Goal: Transaction & Acquisition: Book appointment/travel/reservation

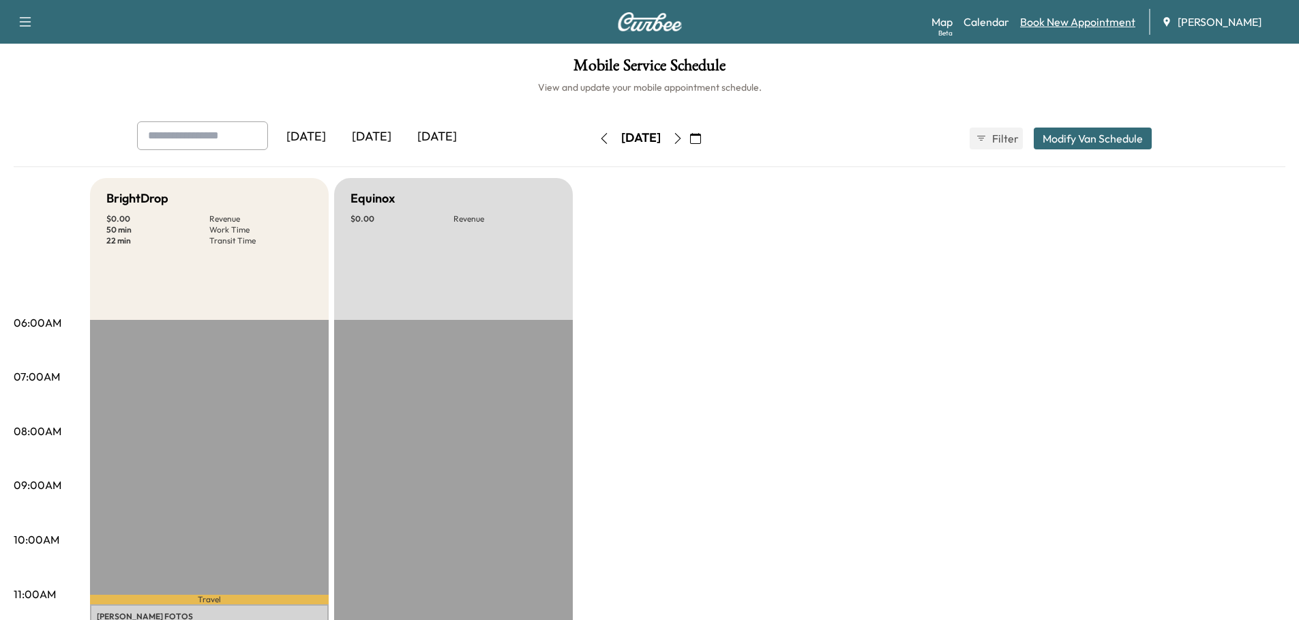
click at [1078, 21] on link "Book New Appointment" at bounding box center [1077, 22] width 115 height 16
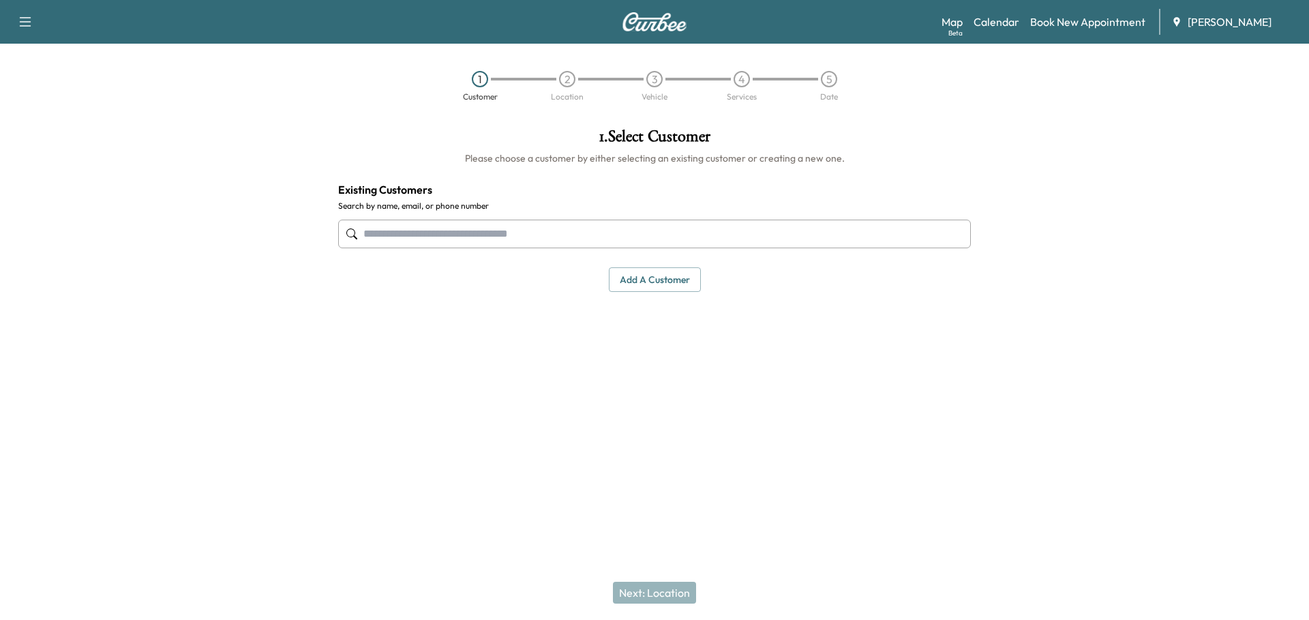
click at [479, 226] on input "text" at bounding box center [654, 234] width 633 height 29
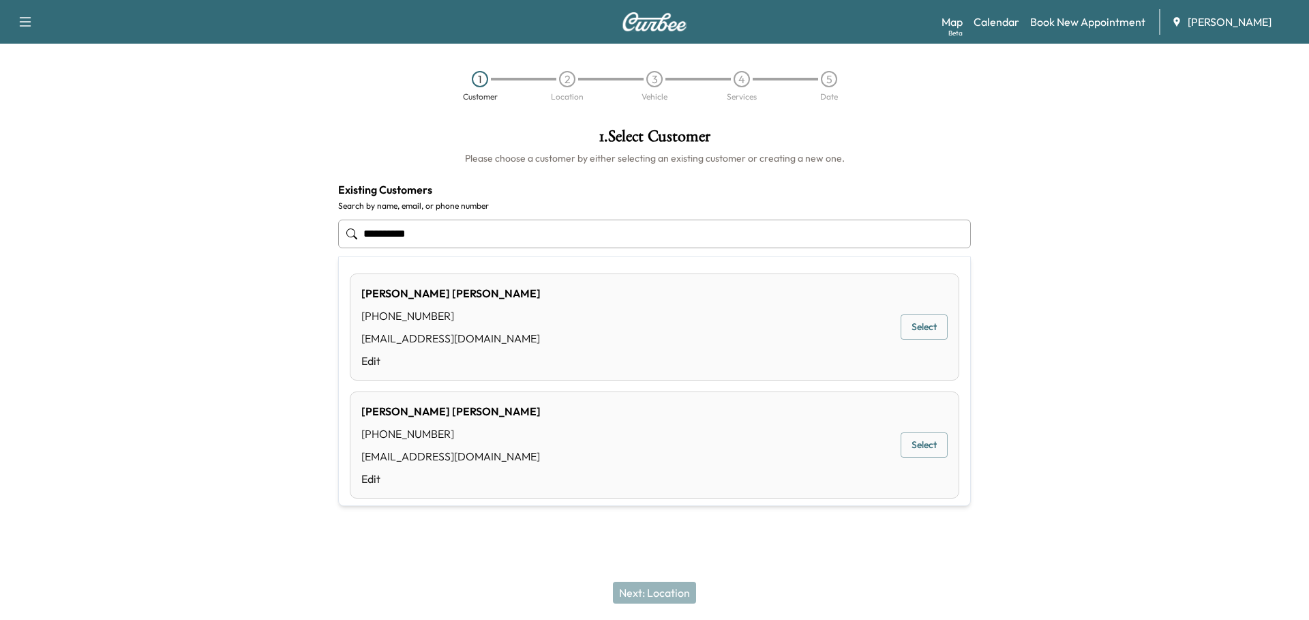
click at [447, 303] on div "[PERSON_NAME] [PHONE_NUMBER] [EMAIL_ADDRESS][DOMAIN_NAME] Edit" at bounding box center [450, 327] width 179 height 84
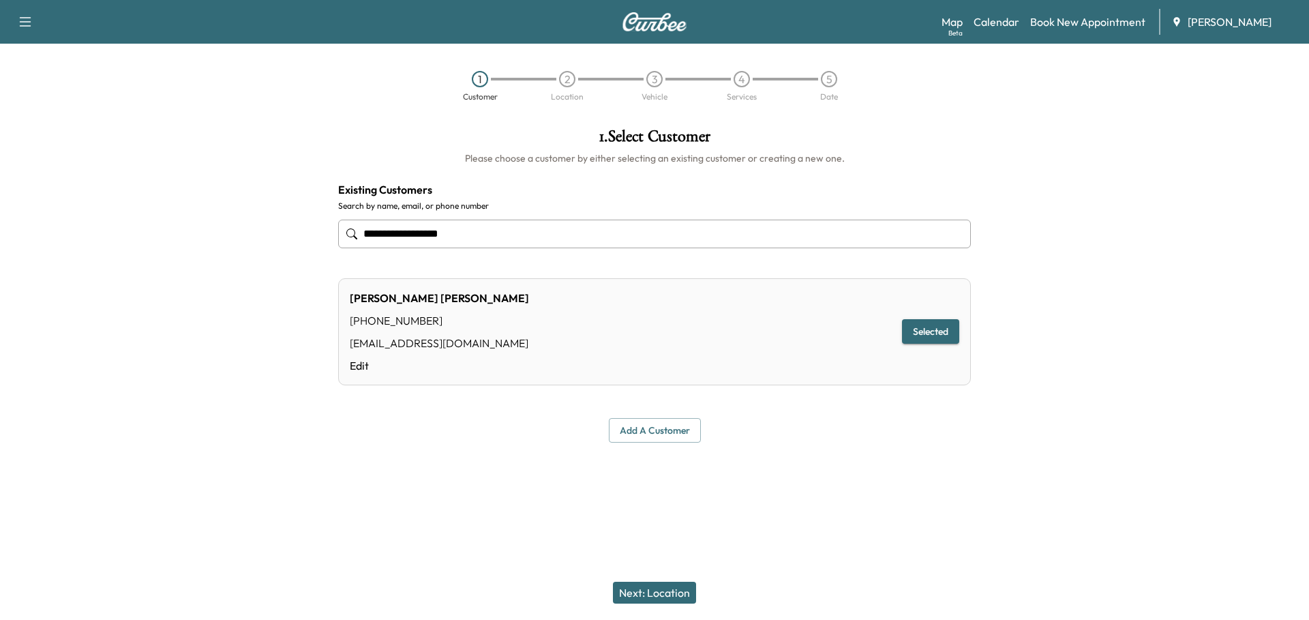
type input "**********"
click at [664, 595] on button "Next: Location" at bounding box center [654, 593] width 83 height 22
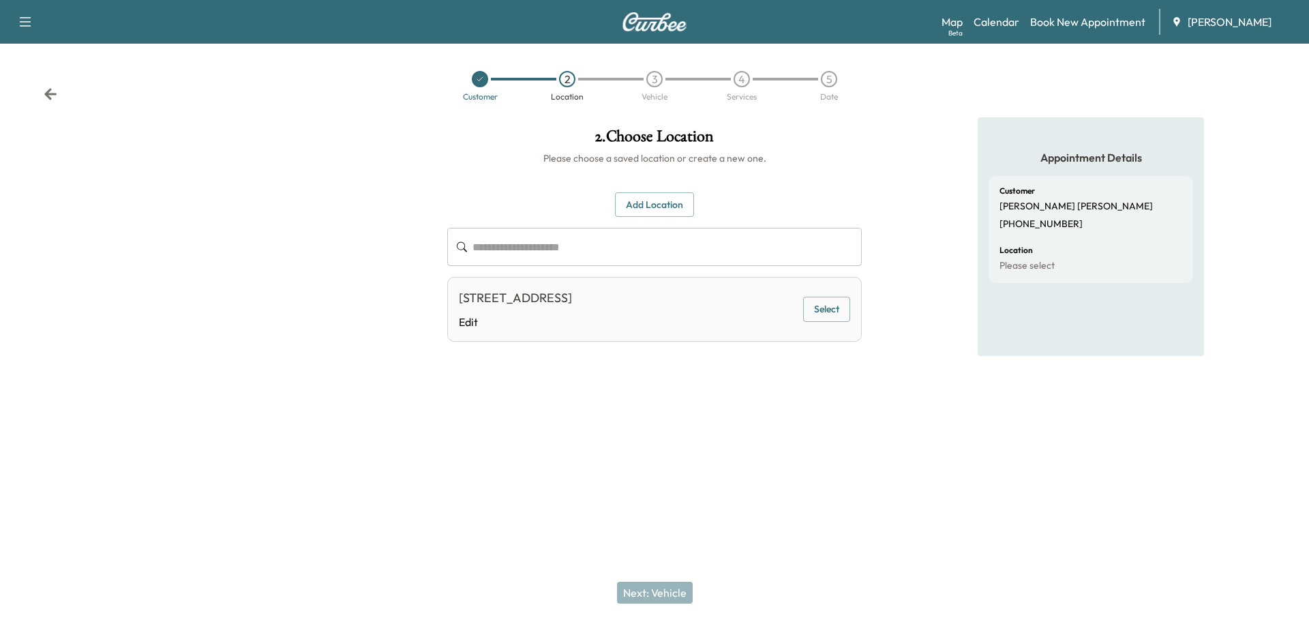
click at [826, 307] on button "Select" at bounding box center [826, 309] width 47 height 25
click at [673, 591] on button "Next: Vehicle" at bounding box center [655, 593] width 76 height 22
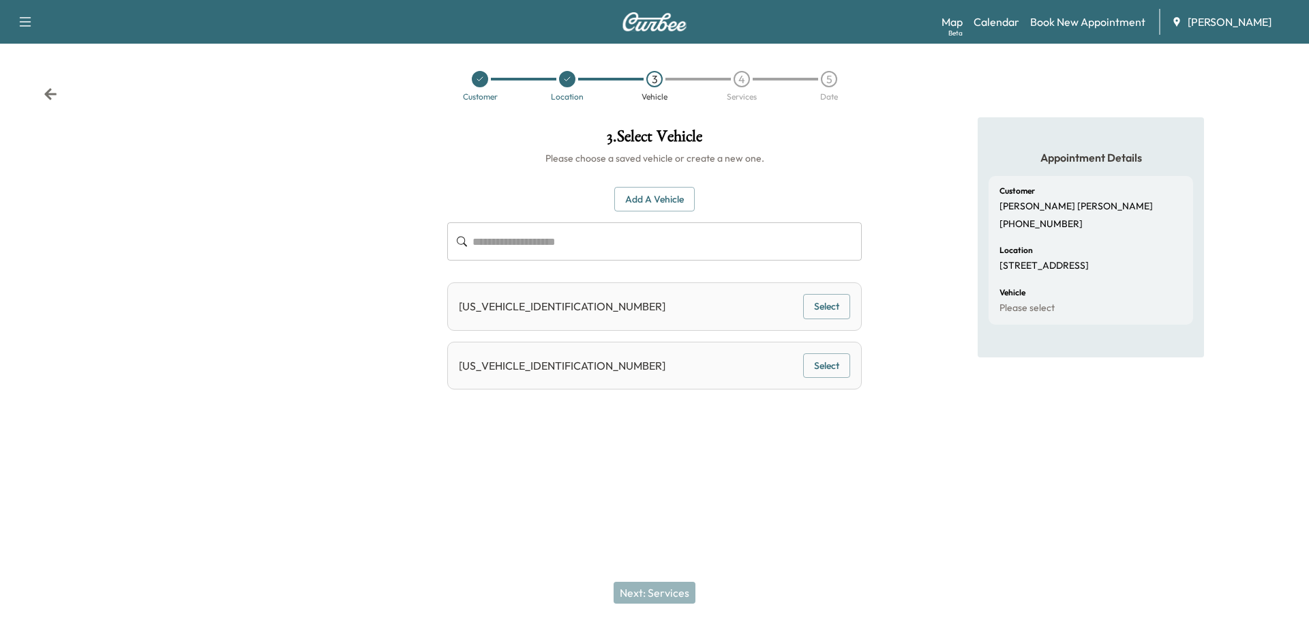
click at [835, 359] on button "Select" at bounding box center [826, 365] width 47 height 25
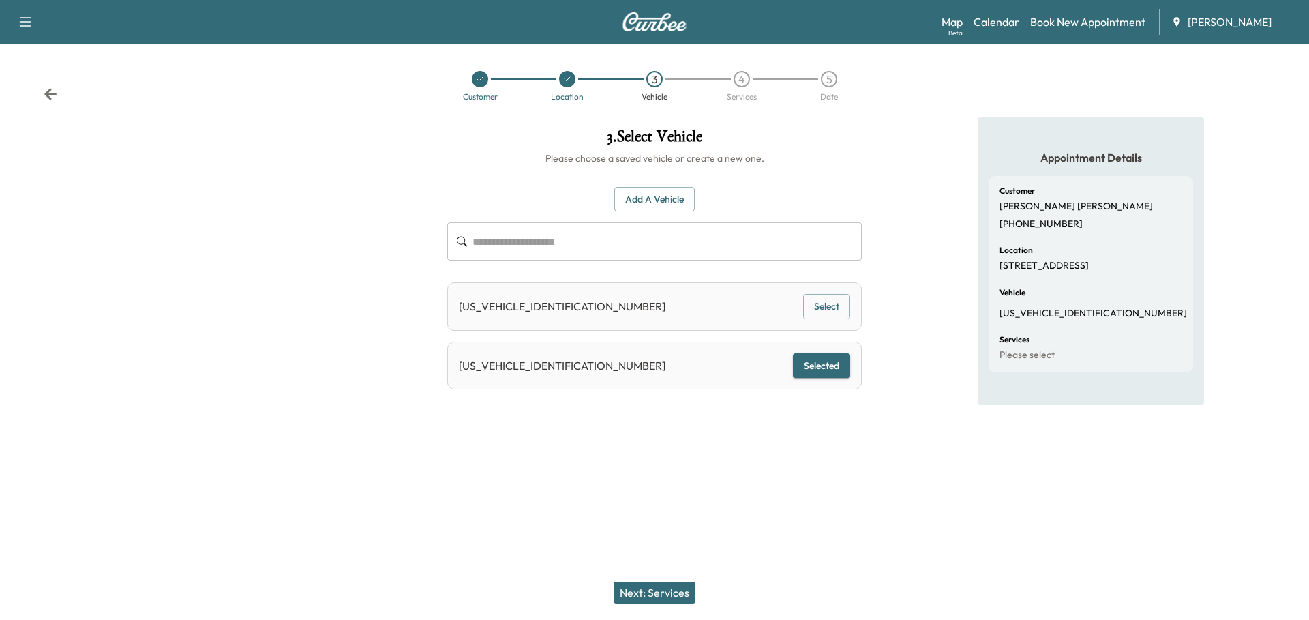
click at [670, 588] on button "Next: Services" at bounding box center [655, 593] width 82 height 22
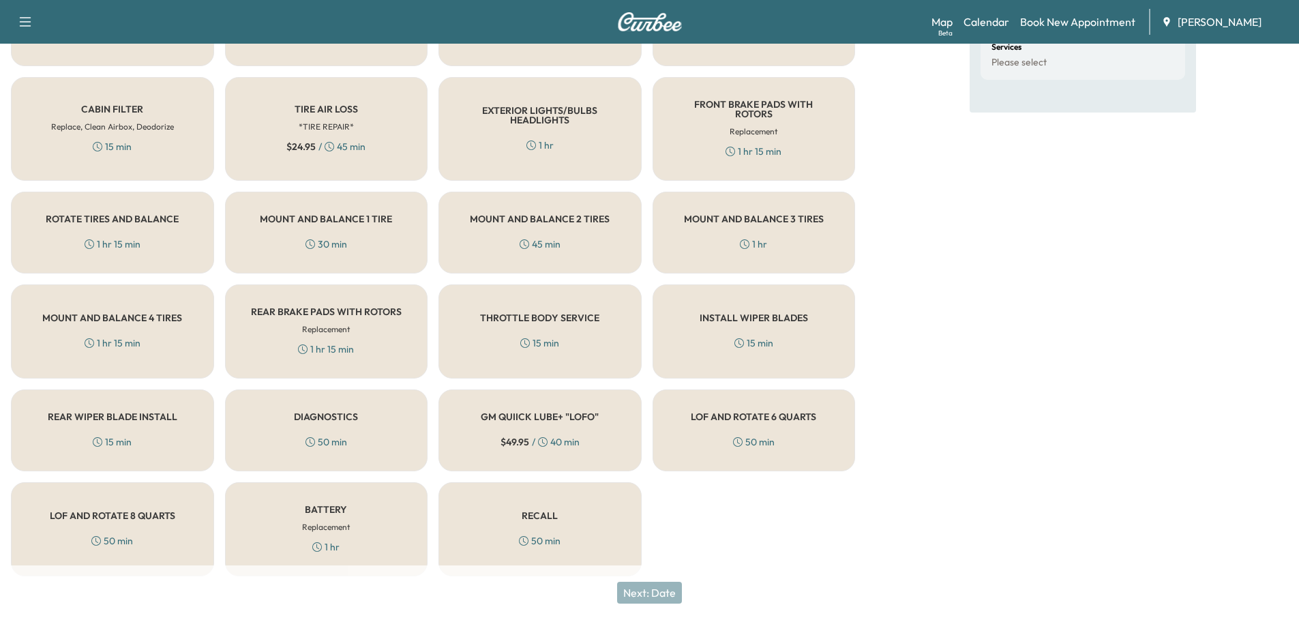
scroll to position [294, 0]
click at [995, 22] on link "Calendar" at bounding box center [987, 22] width 46 height 16
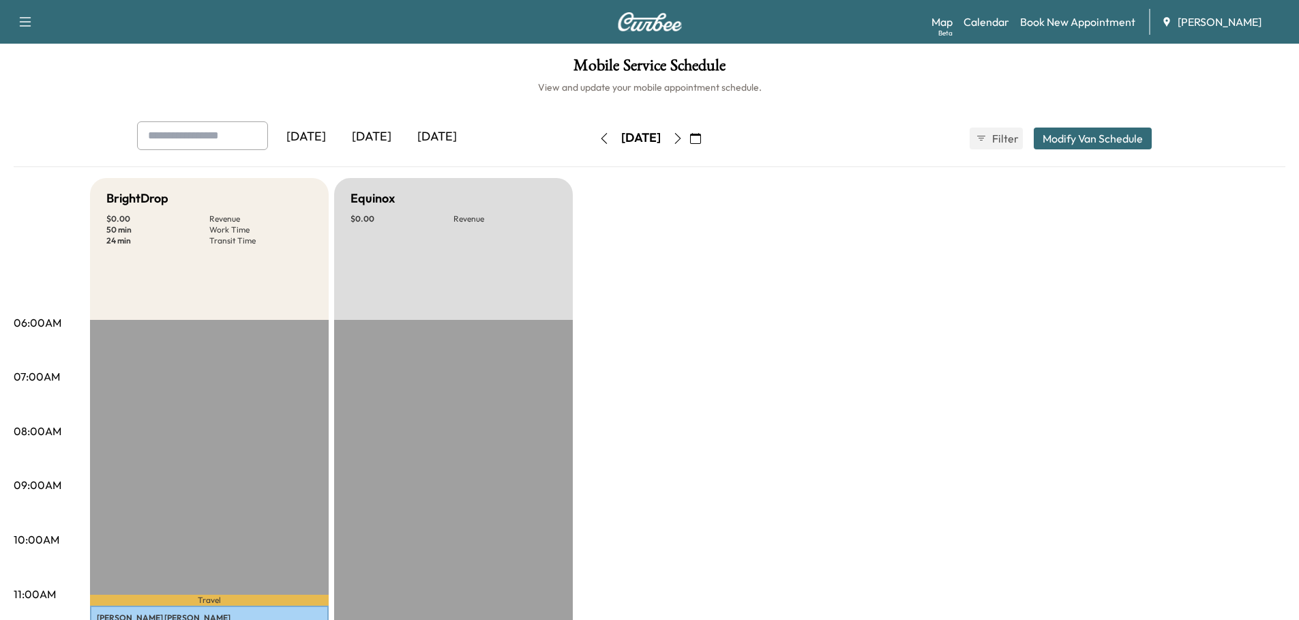
click at [375, 132] on div "[DATE]" at bounding box center [371, 136] width 65 height 31
click at [451, 138] on div "[DATE]" at bounding box center [436, 136] width 65 height 31
click at [457, 138] on div "[DATE]" at bounding box center [436, 136] width 65 height 31
click at [683, 134] on icon "button" at bounding box center [677, 138] width 11 height 11
click at [683, 137] on icon "button" at bounding box center [677, 138] width 11 height 11
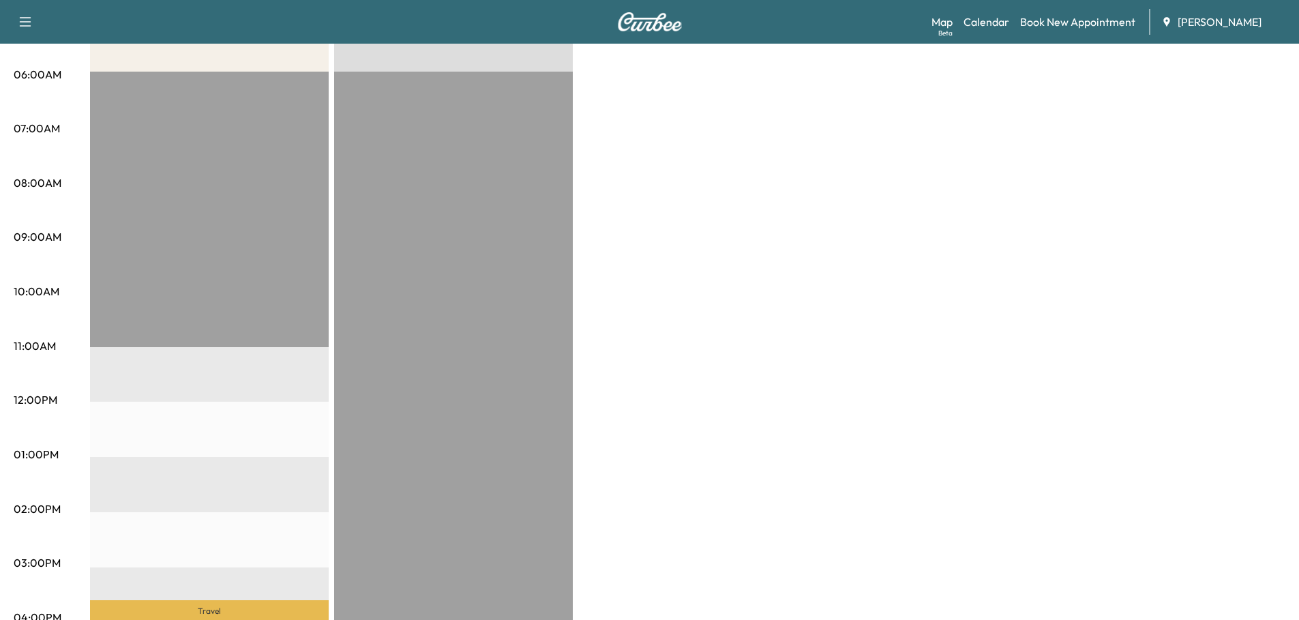
scroll to position [68, 0]
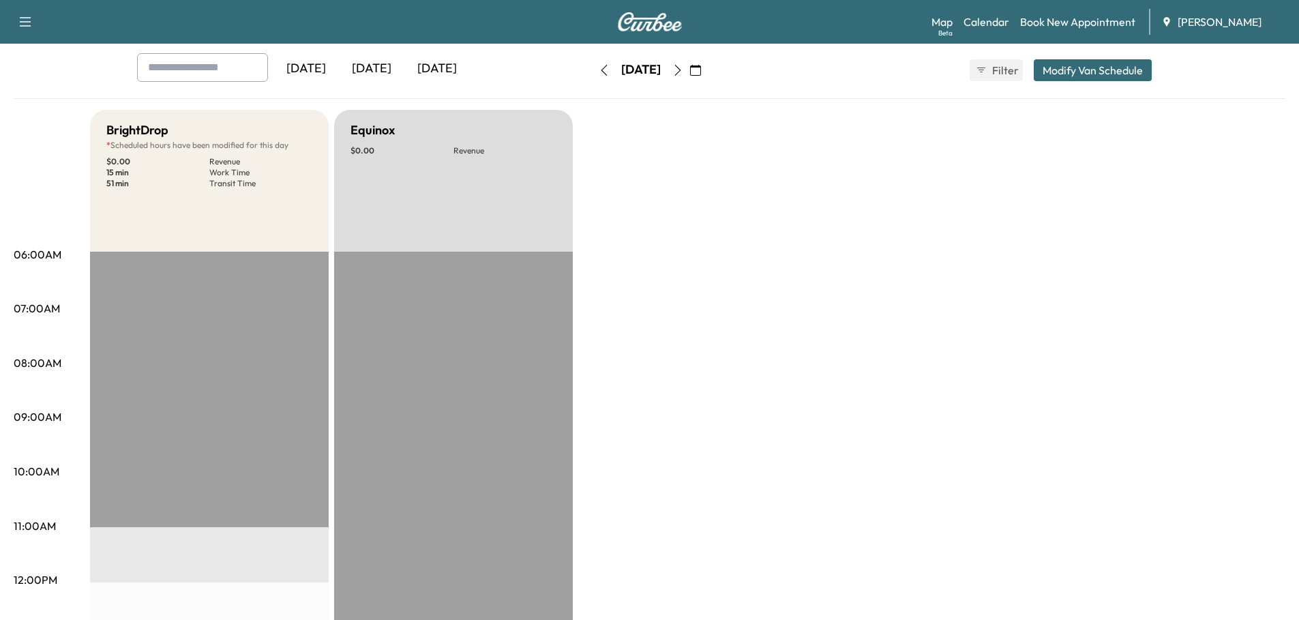
click at [683, 73] on icon "button" at bounding box center [677, 70] width 11 height 11
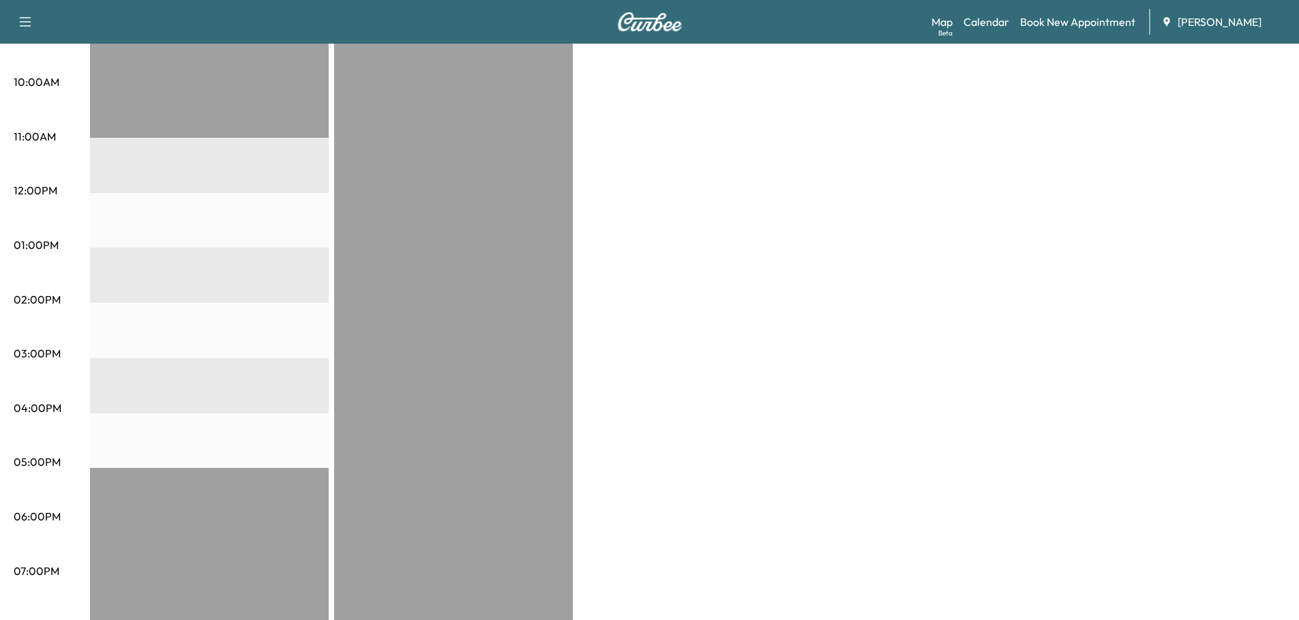
scroll to position [458, 0]
